Goal: Find specific page/section: Find specific page/section

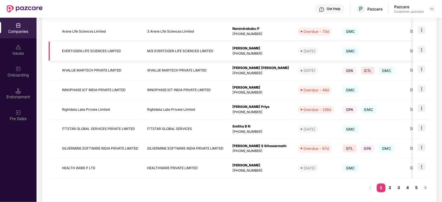
scroll to position [147, 0]
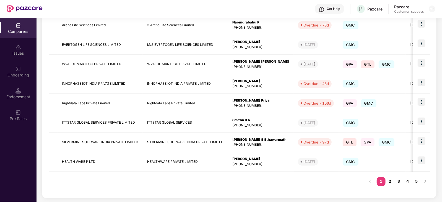
click at [390, 181] on link "2" at bounding box center [389, 182] width 9 height 8
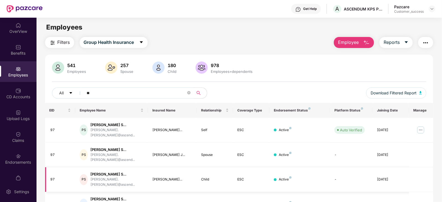
type input "*"
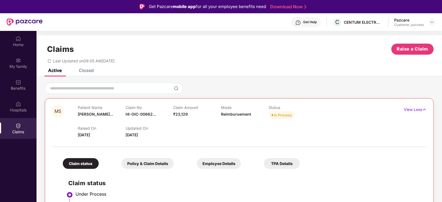
scroll to position [173, 0]
